Goal: Information Seeking & Learning: Understand process/instructions

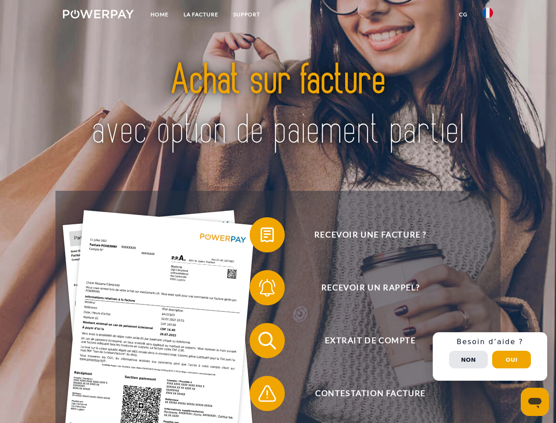
click at [98, 15] on img at bounding box center [98, 14] width 71 height 9
click at [488, 15] on img at bounding box center [488, 12] width 11 height 11
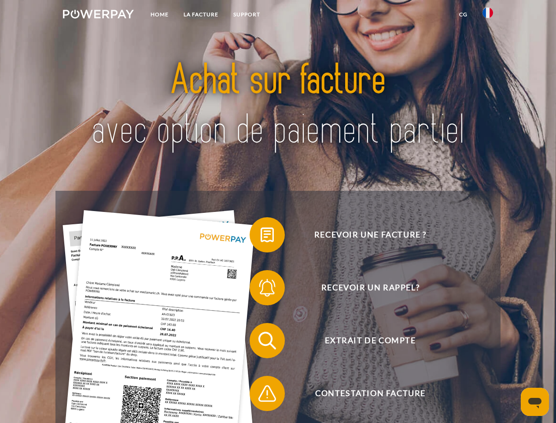
click at [463, 15] on link "CG" at bounding box center [463, 15] width 23 height 16
click at [261, 237] on span at bounding box center [254, 235] width 44 height 44
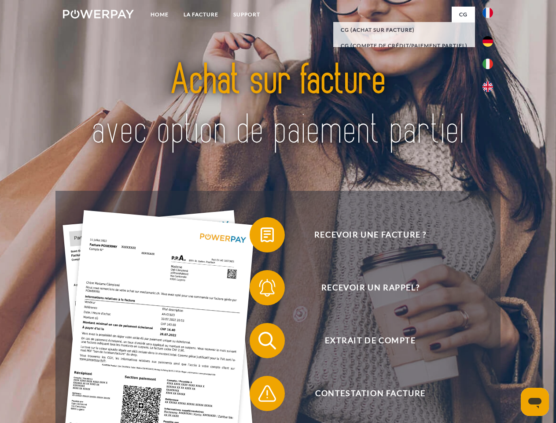
click at [261, 289] on span at bounding box center [254, 288] width 44 height 44
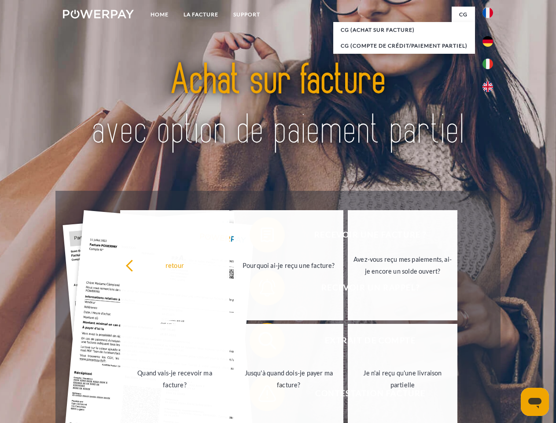
click at [261, 342] on link "Jusqu'à quand dois-je payer ma facture?" at bounding box center [289, 379] width 110 height 110
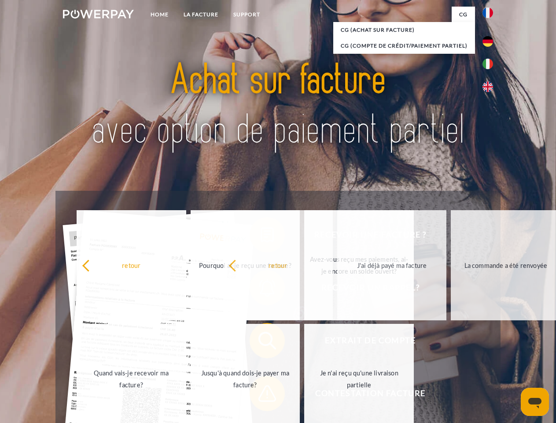
click at [261, 395] on span at bounding box center [254, 393] width 44 height 44
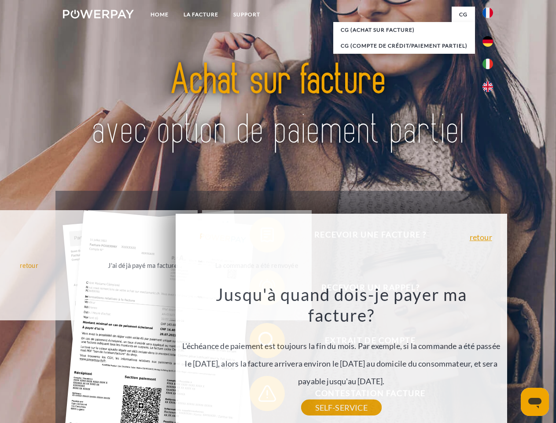
click at [490, 356] on div "Recevoir une facture ? Recevoir un rappel? Extrait de compte retour" at bounding box center [277, 367] width 445 height 352
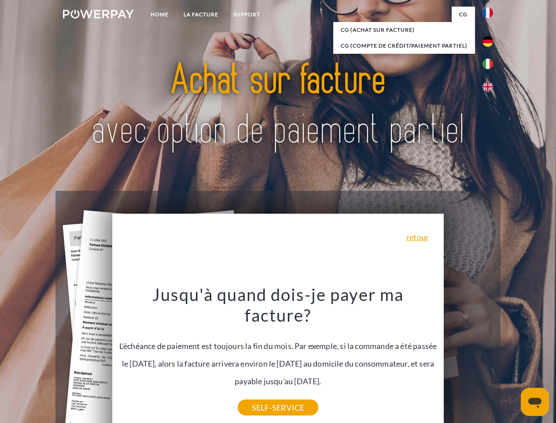
click at [469, 358] on span "Extrait de compte" at bounding box center [371, 340] width 216 height 35
click at [512, 359] on header "Home LA FACTURE Support" at bounding box center [278, 304] width 556 height 608
